Goal: Consume media (video, audio)

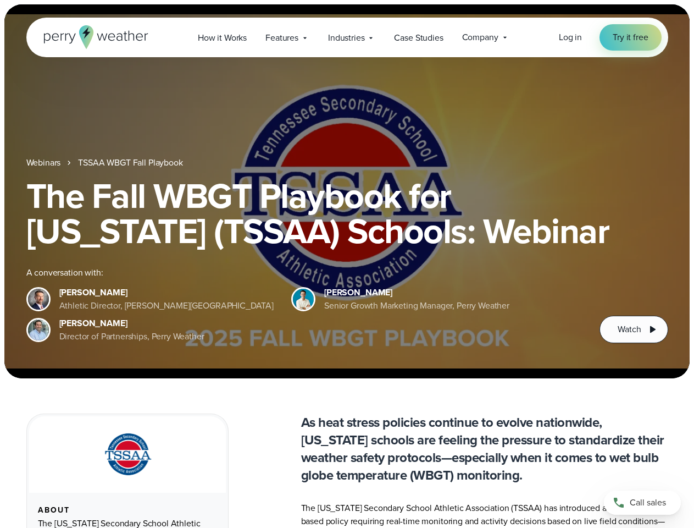
click at [347, 264] on div "The Fall WBGT Playbook for [US_STATE] (TSSAA) Schools: Webinar A conversation w…" at bounding box center [347, 260] width 642 height 165
click at [347, 37] on span "Industries" at bounding box center [346, 37] width 36 height 13
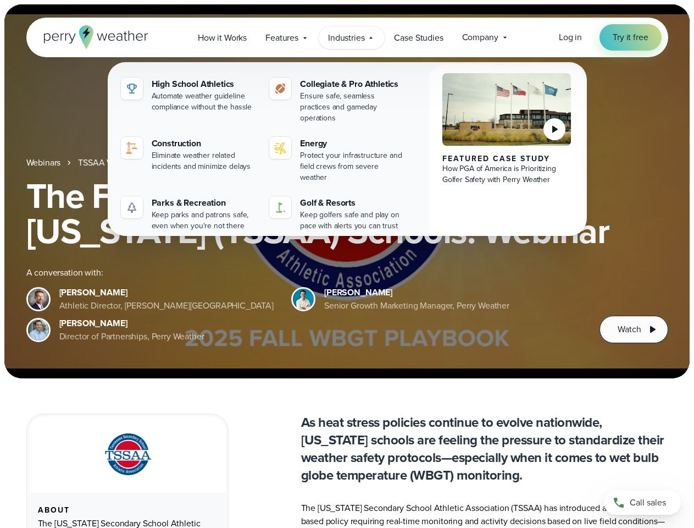
click at [347, 191] on h1 "The Fall WBGT Playbook for [US_STATE] (TSSAA) Schools: Webinar" at bounding box center [347, 213] width 642 height 70
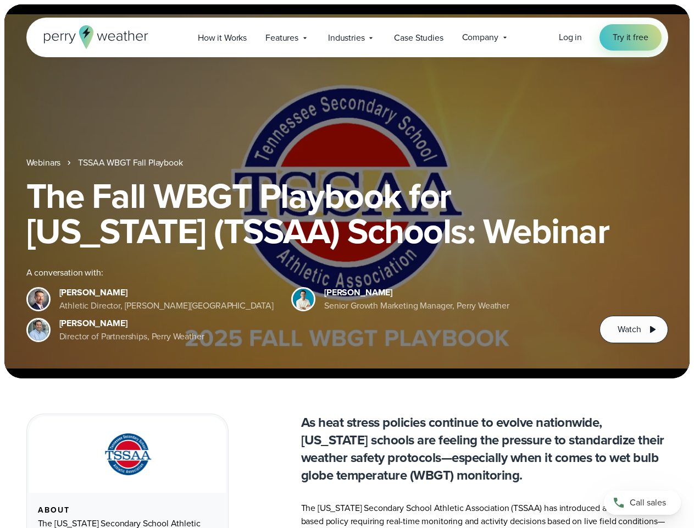
click at [131, 163] on link "TSSAA WBGT Fall Playbook" at bounding box center [130, 162] width 104 height 13
click at [634, 329] on span "Watch" at bounding box center [629, 329] width 23 height 13
